Goal: Use online tool/utility: Utilize a website feature to perform a specific function

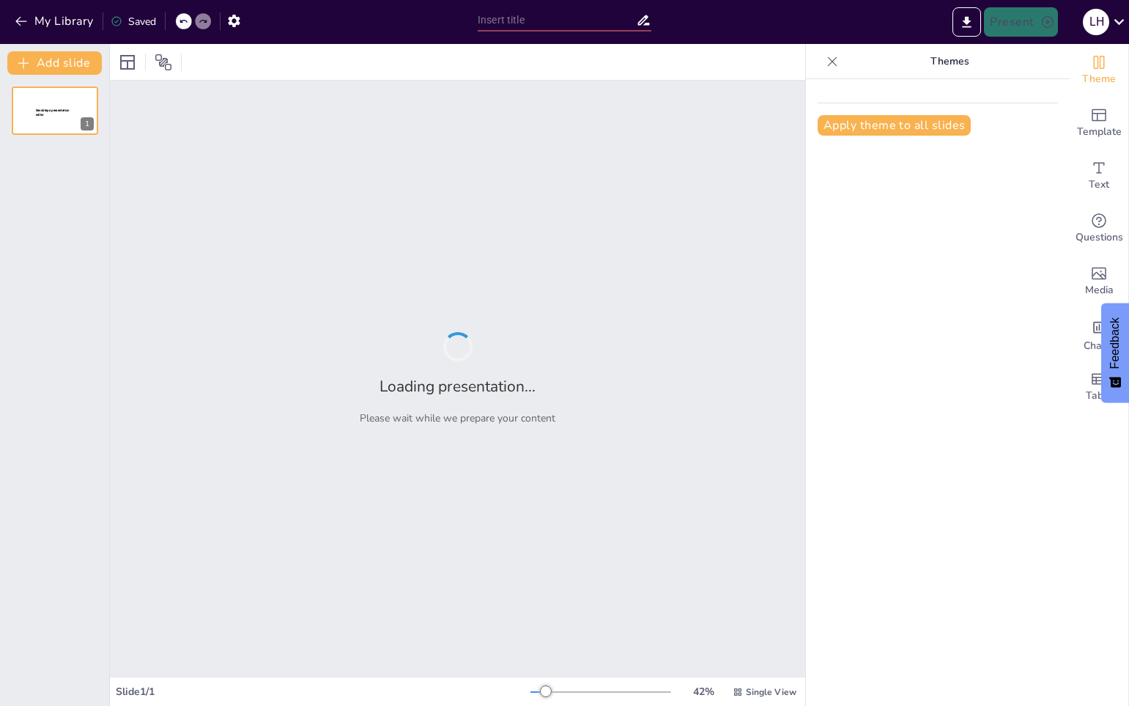
type input "Explorando la Diversidad de la Comida Típica Mundial"
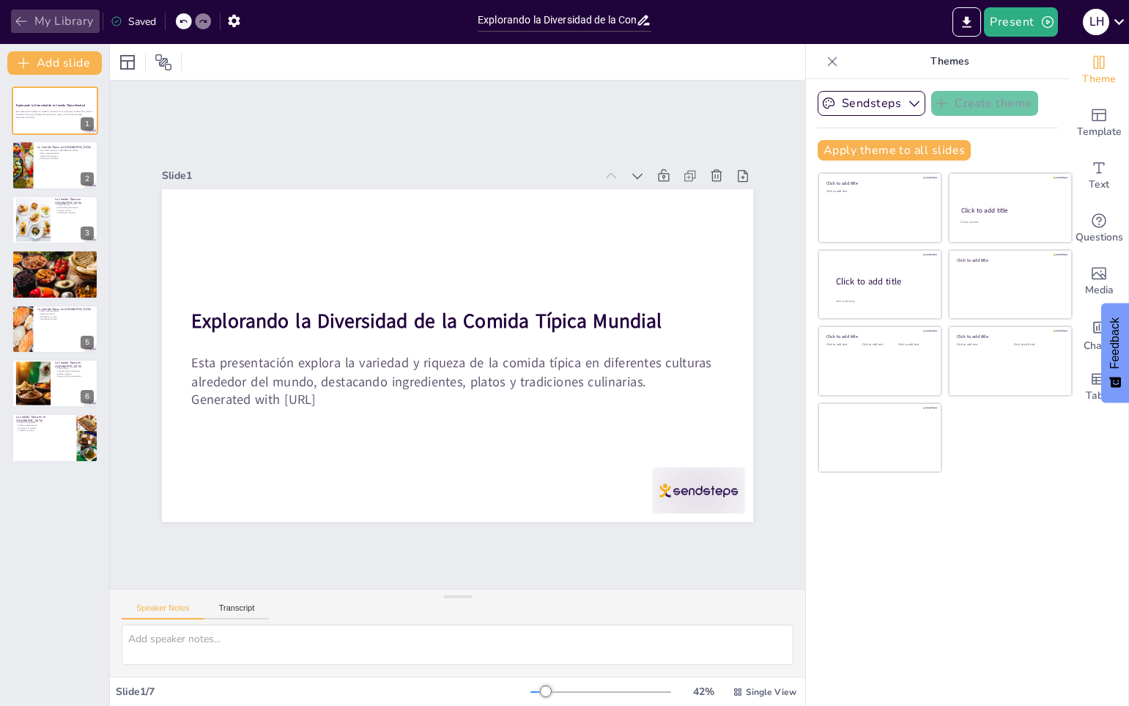
click at [21, 17] on icon "button" at bounding box center [20, 22] width 11 height 10
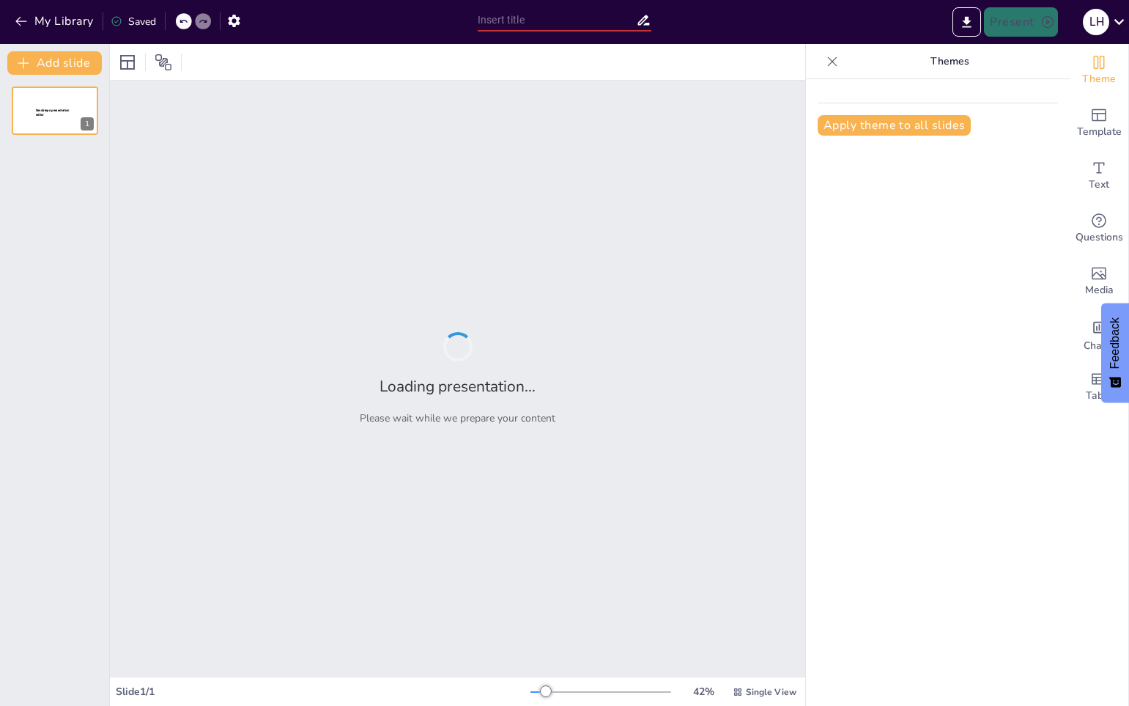
type input "El Ciclo de Vida de las Flores: Desde la Semilla hasta la Floración"
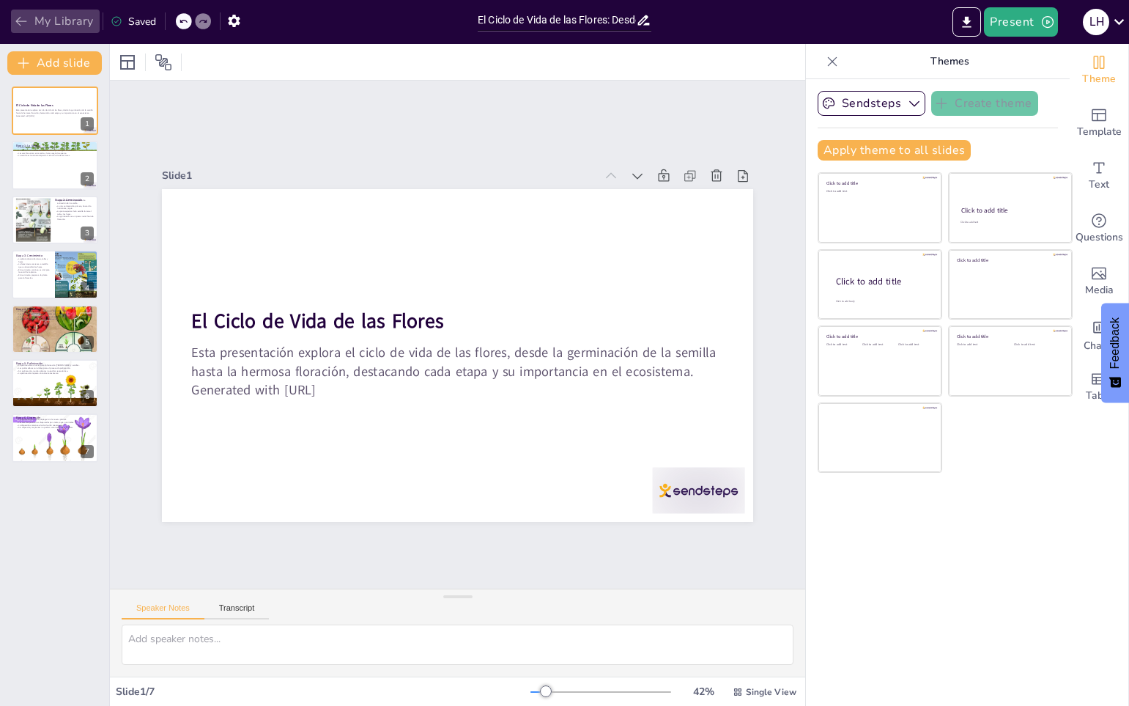
click at [22, 17] on icon "button" at bounding box center [21, 21] width 15 height 15
